Goal: Information Seeking & Learning: Learn about a topic

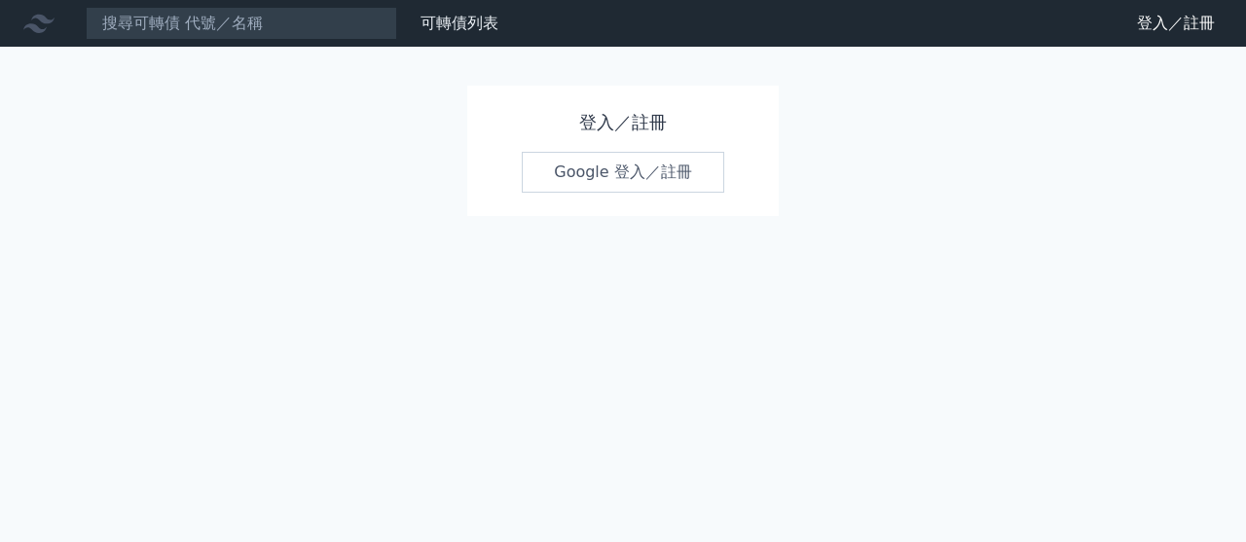
click at [641, 173] on link "Google 登入／註冊" at bounding box center [623, 172] width 202 height 41
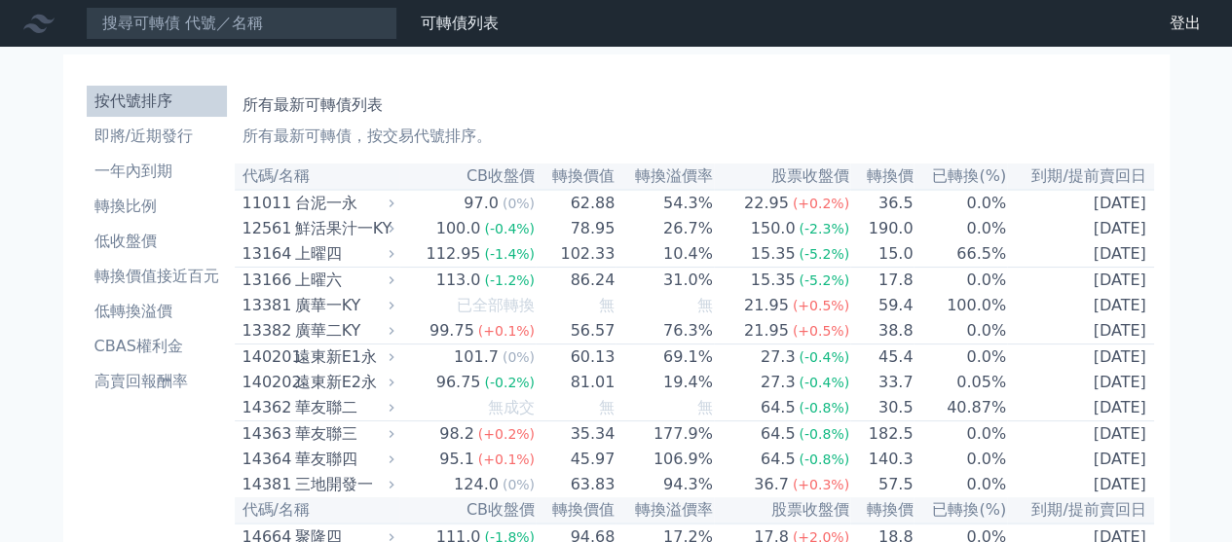
click at [134, 18] on input at bounding box center [242, 23] width 312 height 33
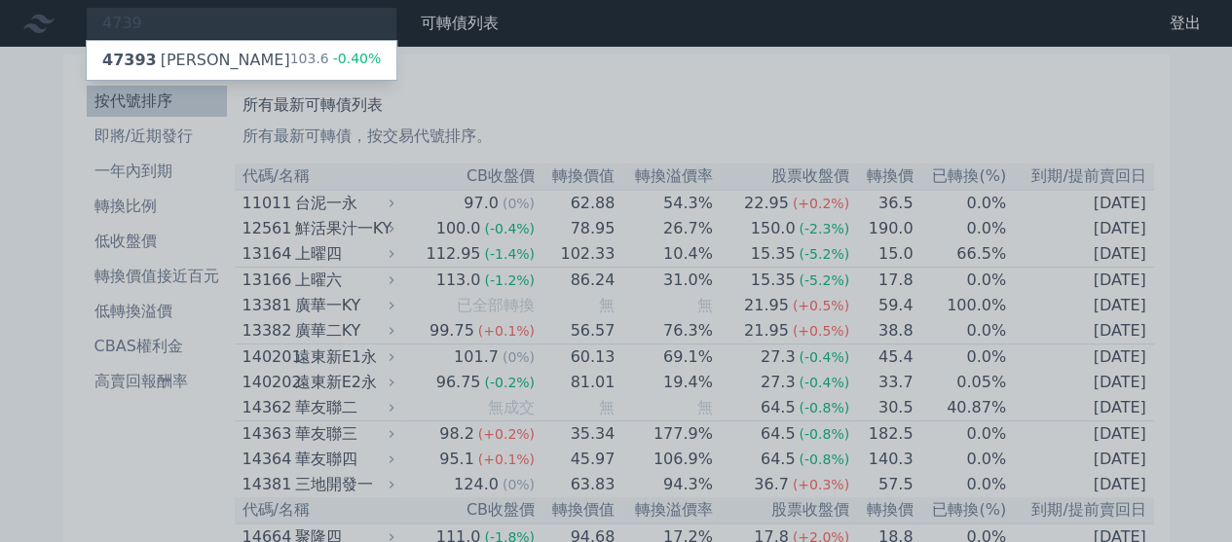
type input "4739"
click at [185, 58] on div "47393 [PERSON_NAME]" at bounding box center [196, 60] width 188 height 23
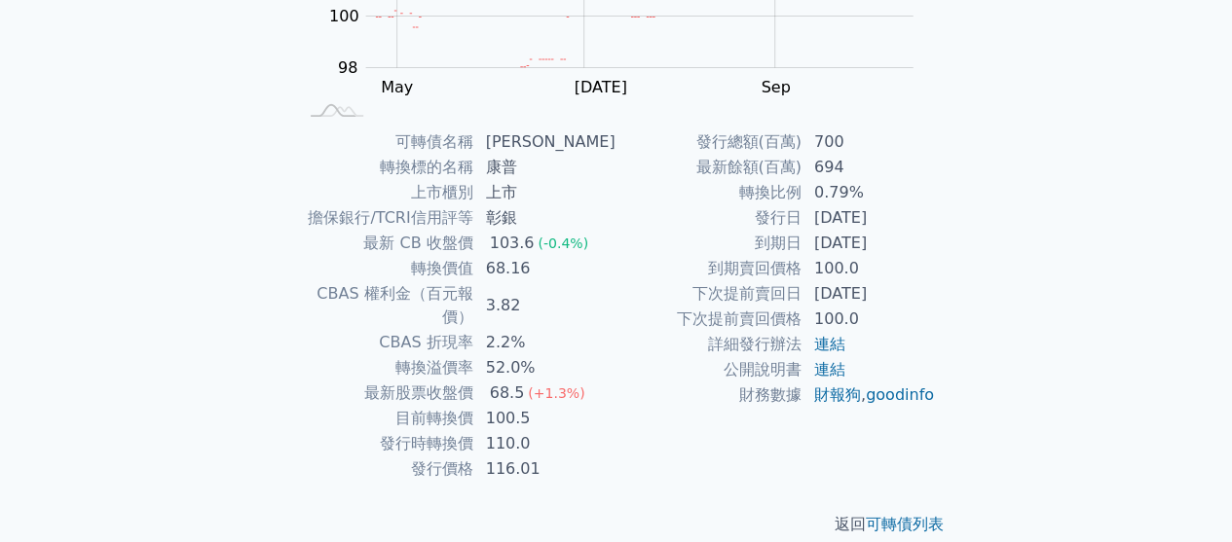
scroll to position [358, 0]
click at [1114, 406] on div "可轉債列表 財務數據 可轉債列表 財務數據 登出 登出 可轉債列表 › 47393 康普三 47393 康普三 可轉債詳細資訊 Zoom Out 100 94…" at bounding box center [616, 104] width 1232 height 925
